Goal: Check status

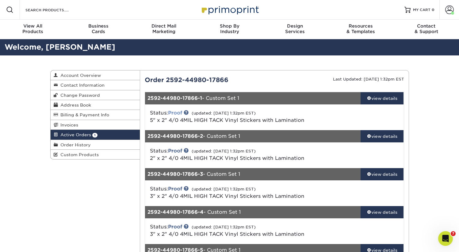
click at [179, 114] on link "Proof" at bounding box center [175, 113] width 14 height 6
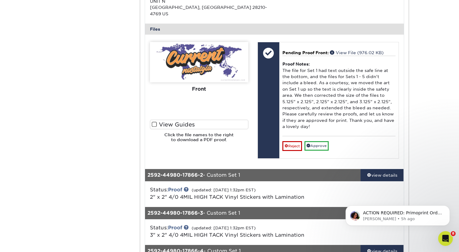
click at [438, 128] on div "Active Orders Account Overview Contact Information Change Password Address Book…" at bounding box center [229, 133] width 459 height 610
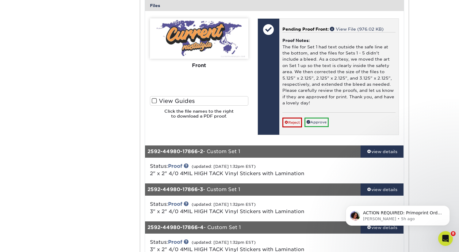
scroll to position [253, 0]
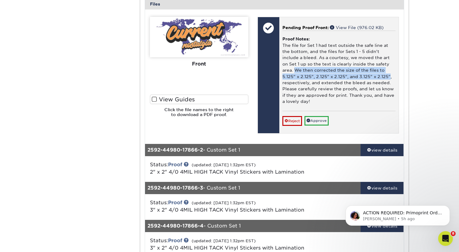
drag, startPoint x: 295, startPoint y: 63, endPoint x: 389, endPoint y: 72, distance: 94.0
click at [389, 72] on div "Proof Notes: The file for Set 1 had text outside the safe line at the bottom, a…" at bounding box center [338, 71] width 113 height 80
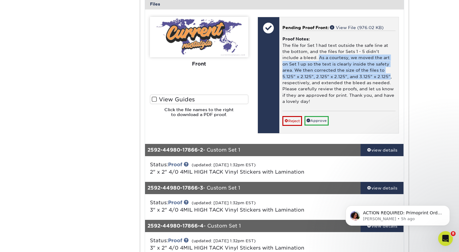
drag, startPoint x: 319, startPoint y: 51, endPoint x: 389, endPoint y: 71, distance: 73.1
click at [389, 71] on div "Proof Notes: The file for Set 1 had text outside the safe line at the bottom, a…" at bounding box center [338, 71] width 113 height 80
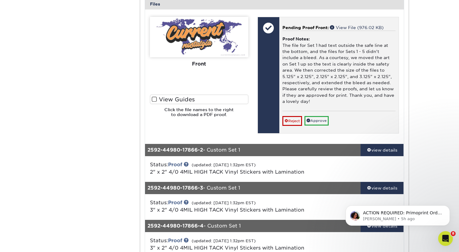
click at [307, 76] on div "Proof Notes: The file for Set 1 had text outside the safe line at the bottom, a…" at bounding box center [338, 71] width 113 height 80
drag, startPoint x: 367, startPoint y: 88, endPoint x: 344, endPoint y: 88, distance: 22.7
click at [344, 88] on div "Proof Notes: The file for Set 1 had text outside the safe line at the bottom, a…" at bounding box center [338, 71] width 113 height 80
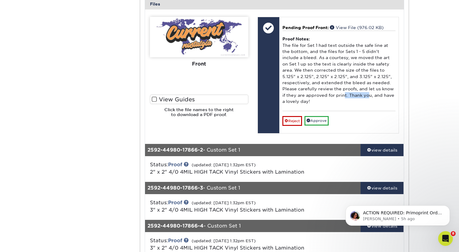
click at [176, 96] on label "View Guides" at bounding box center [199, 100] width 98 height 10
click at [0, 0] on input "View Guides" at bounding box center [0, 0] width 0 height 0
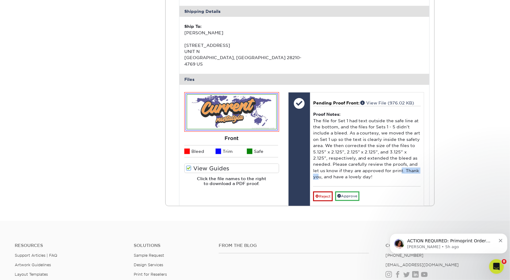
scroll to position [251, 0]
